Goal: Navigation & Orientation: Understand site structure

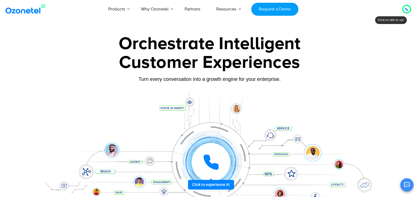
click at [25, 14] on img at bounding box center [26, 9] width 45 height 10
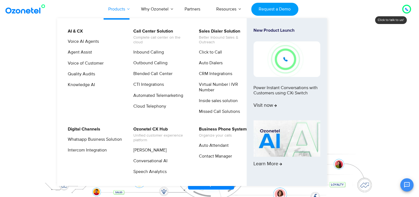
click at [123, 10] on link "Products" at bounding box center [116, 9] width 33 height 18
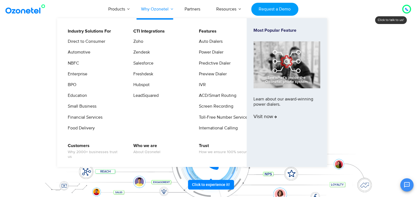
click at [157, 11] on link "Why Ozonetel" at bounding box center [155, 9] width 44 height 18
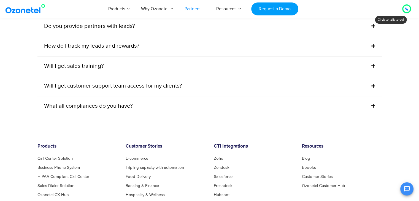
scroll to position [1561, 0]
